Goal: Navigation & Orientation: Find specific page/section

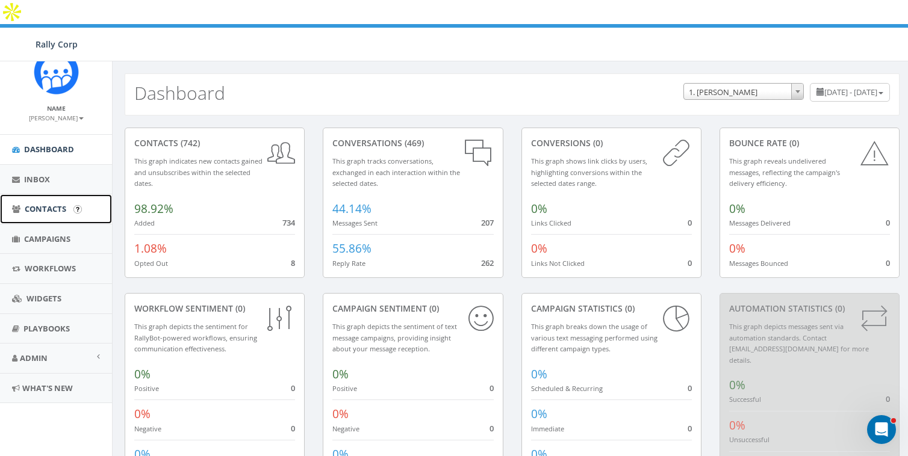
click at [45, 202] on link "Contacts" at bounding box center [56, 208] width 112 height 29
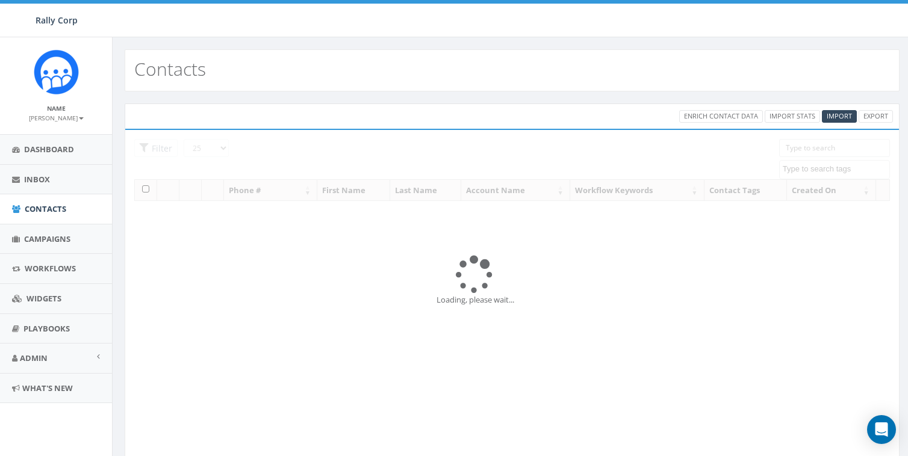
select select
